Goal: Task Accomplishment & Management: Use online tool/utility

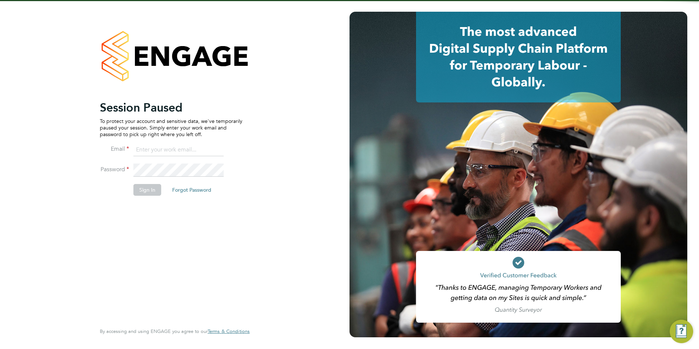
type input "olivia.triassi@huntereducation.co.uk"
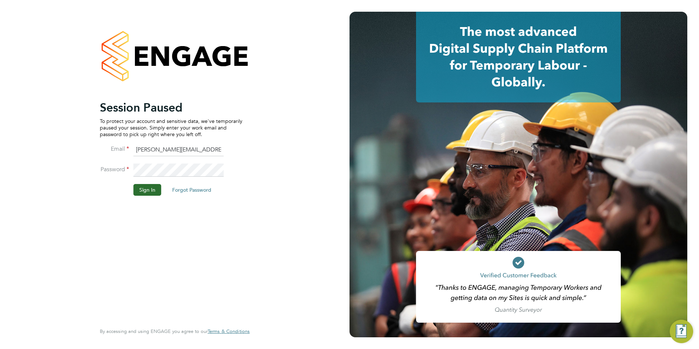
drag, startPoint x: 146, startPoint y: 183, endPoint x: 146, endPoint y: 187, distance: 4.0
click at [146, 183] on li "Password" at bounding box center [171, 173] width 143 height 20
click at [147, 187] on button "Sign In" at bounding box center [147, 190] width 28 height 12
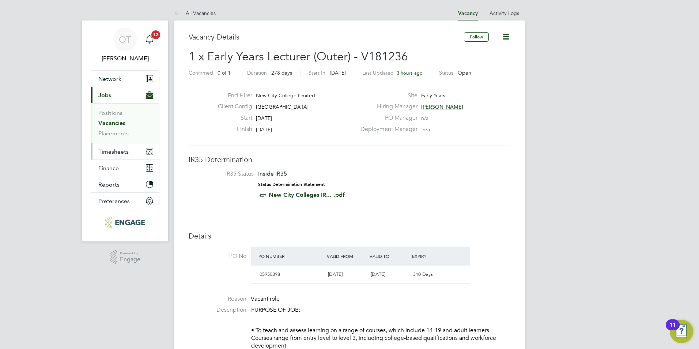
click at [122, 152] on span "Timesheets" at bounding box center [113, 151] width 30 height 7
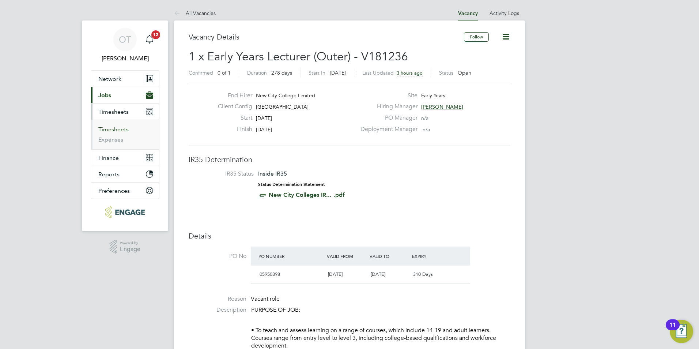
click at [114, 129] on link "Timesheets" at bounding box center [113, 129] width 30 height 7
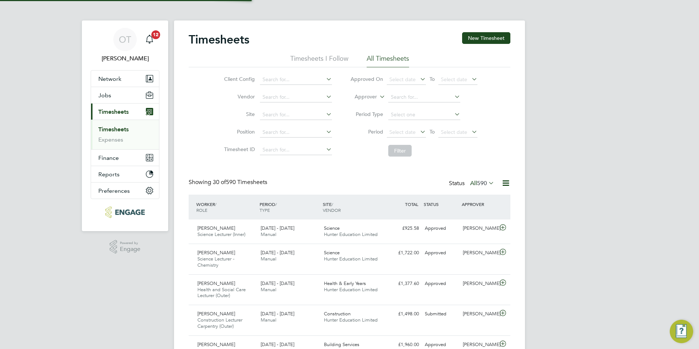
scroll to position [4, 4]
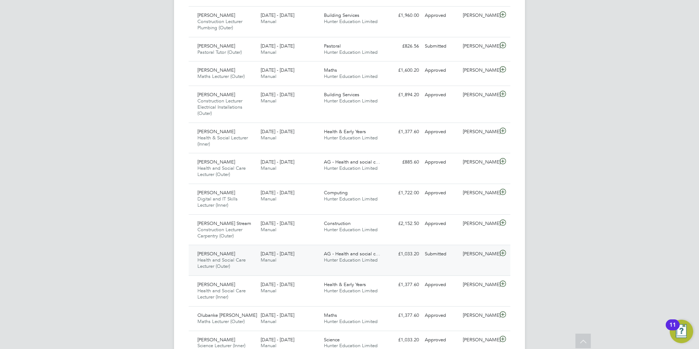
click at [357, 257] on span "Hunter Education Limited" at bounding box center [351, 260] width 54 height 6
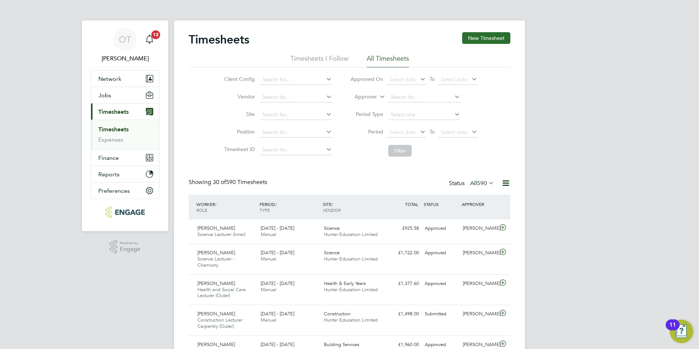
click at [486, 34] on button "New Timesheet" at bounding box center [486, 38] width 48 height 12
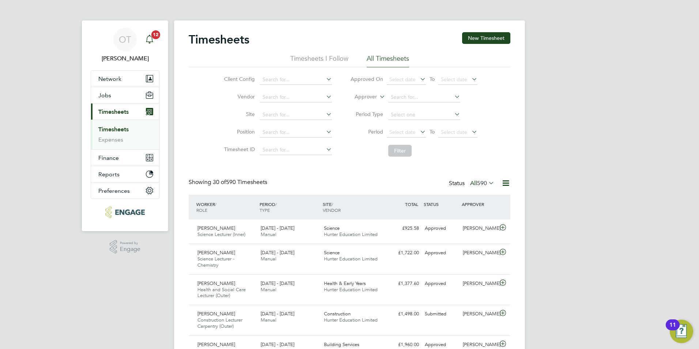
click at [155, 38] on span "12" at bounding box center [155, 34] width 9 height 9
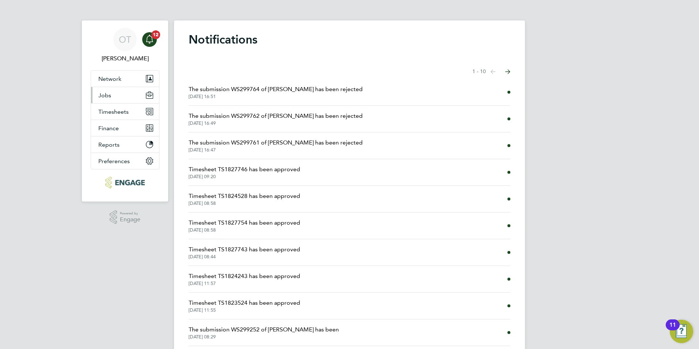
click at [121, 95] on button "Jobs" at bounding box center [125, 95] width 68 height 16
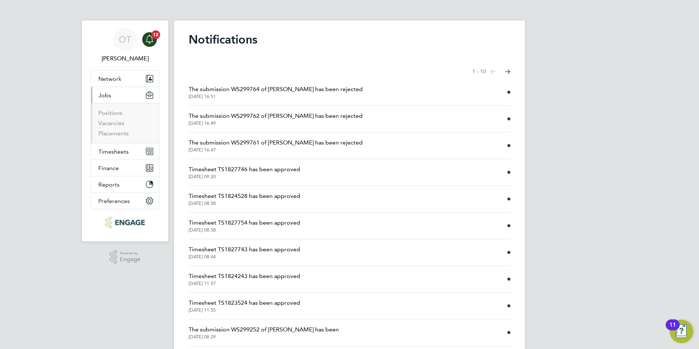
click at [114, 119] on li "Positions" at bounding box center [125, 114] width 55 height 10
click at [114, 124] on link "Vacancies" at bounding box center [111, 122] width 26 height 7
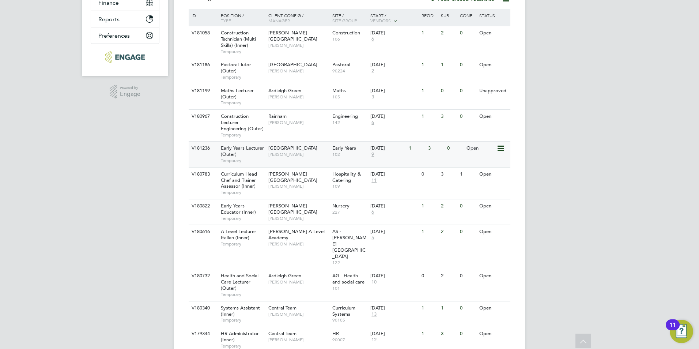
scroll to position [183, 0]
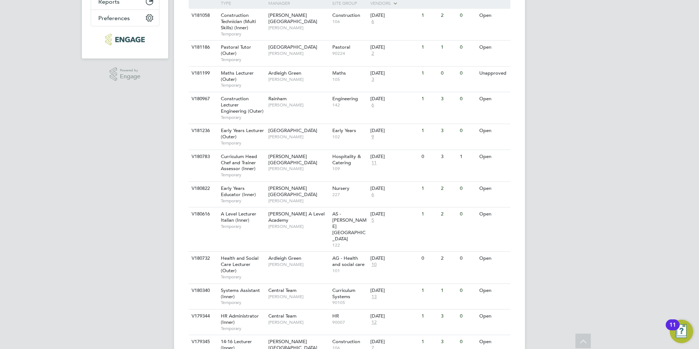
click at [577, 236] on div "OT Olivia Triassi Notifications Applications: Network Team Members Businesses S…" at bounding box center [349, 117] width 699 height 601
click at [308, 251] on div "Ardleigh Green Roslyn O'Garro" at bounding box center [298, 260] width 64 height 19
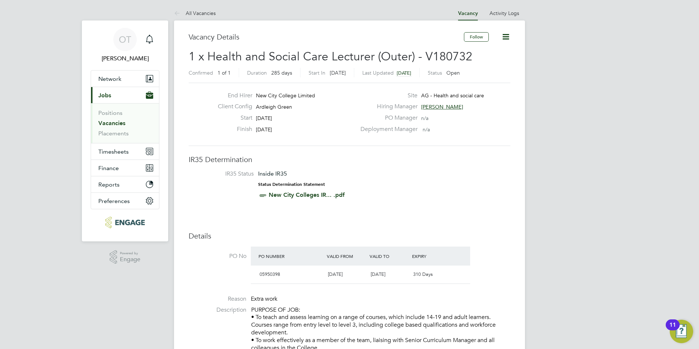
drag, startPoint x: 288, startPoint y: 125, endPoint x: 257, endPoint y: 95, distance: 43.9
click at [257, 95] on div "End Hirer New City College Limited Client Config Ardleigh Green Start 22 Sep 20…" at bounding box center [284, 114] width 144 height 45
click at [203, 11] on link "All Vacancies" at bounding box center [195, 13] width 42 height 7
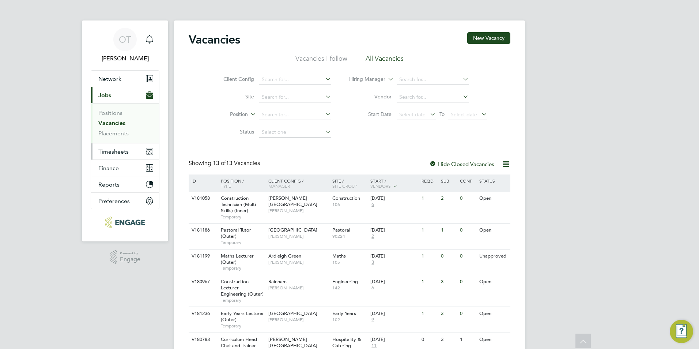
scroll to position [110, 0]
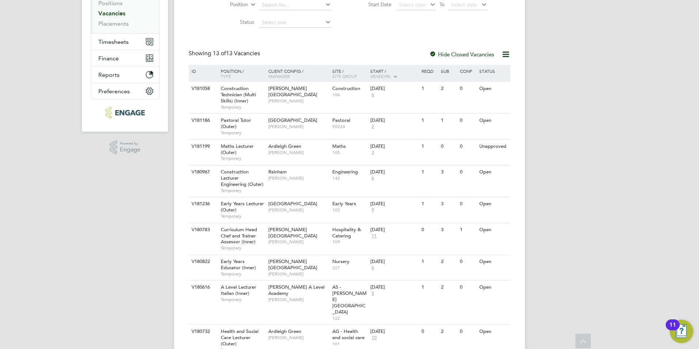
click at [114, 15] on link "Vacancies" at bounding box center [111, 13] width 27 height 7
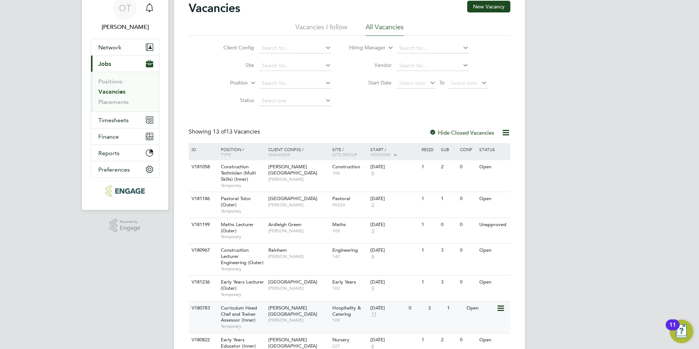
scroll to position [73, 0]
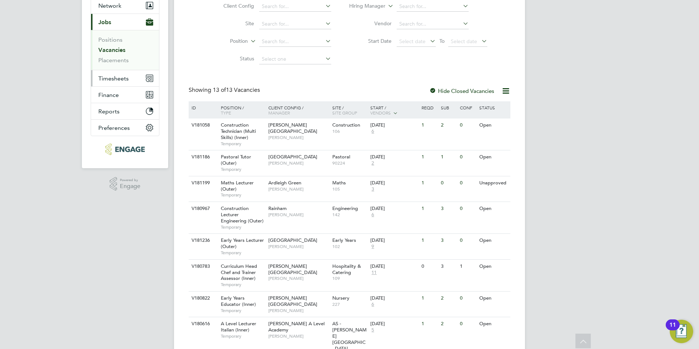
click at [127, 76] on span "Timesheets" at bounding box center [113, 78] width 30 height 7
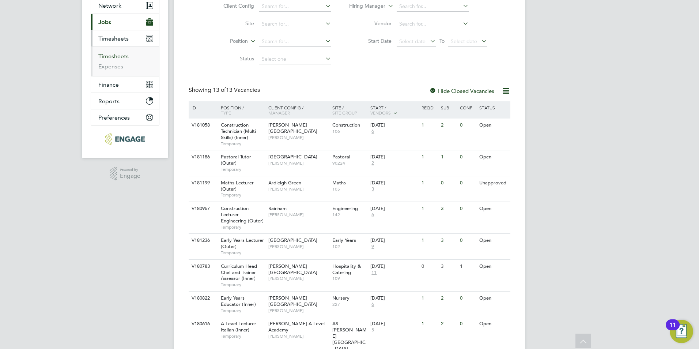
click at [121, 57] on link "Timesheets" at bounding box center [113, 56] width 30 height 7
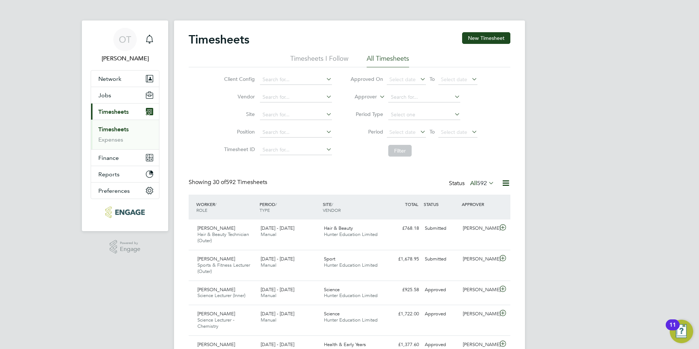
drag, startPoint x: 183, startPoint y: 182, endPoint x: 253, endPoint y: 181, distance: 69.8
drag, startPoint x: 268, startPoint y: 182, endPoint x: 208, endPoint y: 182, distance: 59.9
click at [208, 182] on div "Showing 30 of 592 Timesheets" at bounding box center [229, 182] width 80 height 8
drag, startPoint x: 289, startPoint y: 184, endPoint x: 215, endPoint y: 186, distance: 74.6
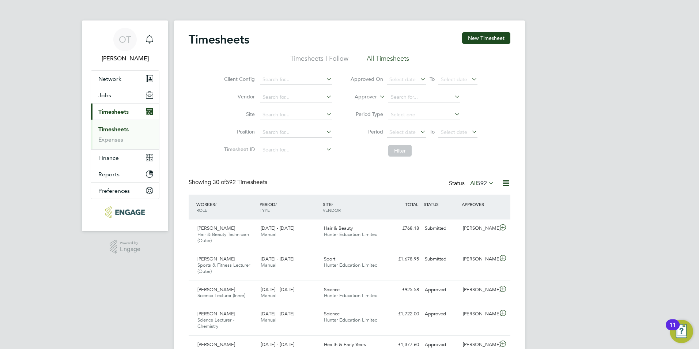
click at [215, 186] on div "Showing 30 of 592 Timesheets Status All 592" at bounding box center [350, 186] width 322 height 16
click at [110, 109] on span "Timesheets" at bounding box center [113, 111] width 30 height 7
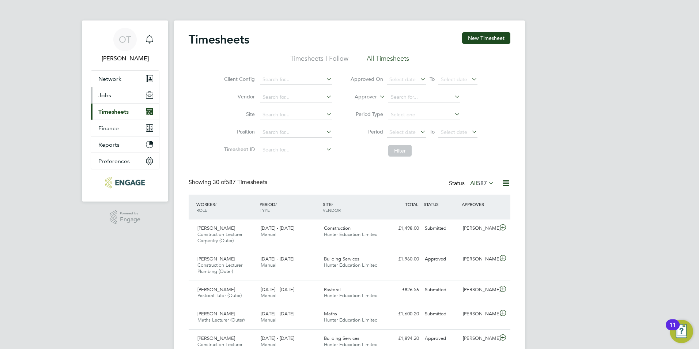
drag, startPoint x: 121, startPoint y: 96, endPoint x: 126, endPoint y: 109, distance: 13.8
click at [121, 96] on button "Jobs" at bounding box center [125, 95] width 68 height 16
